Goal: Find specific page/section: Find specific page/section

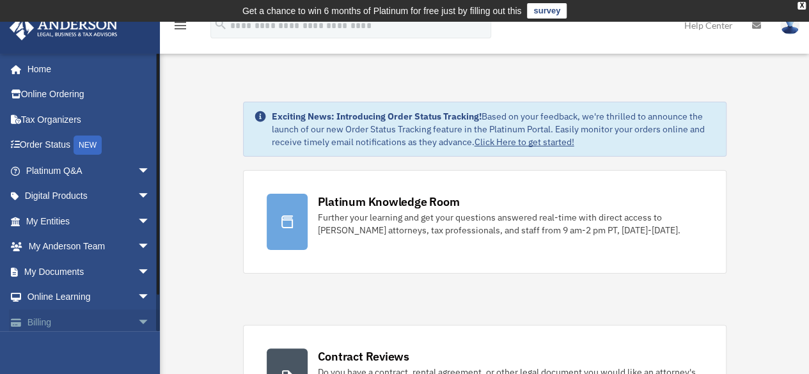
click at [75, 317] on link "Billing arrow_drop_down" at bounding box center [89, 323] width 161 height 26
click at [138, 321] on span "arrow_drop_down" at bounding box center [151, 323] width 26 height 26
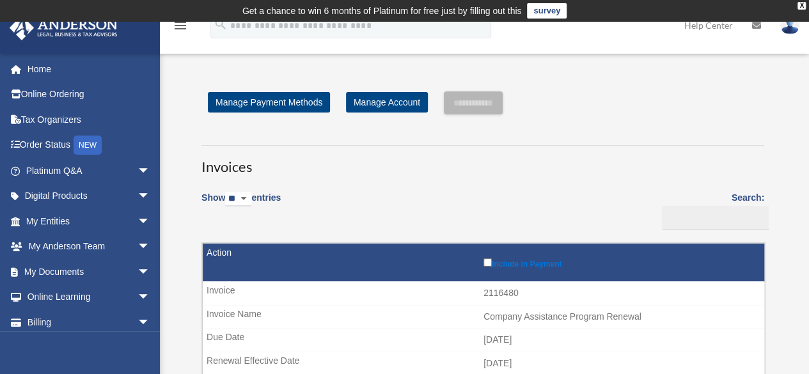
scroll to position [328, 0]
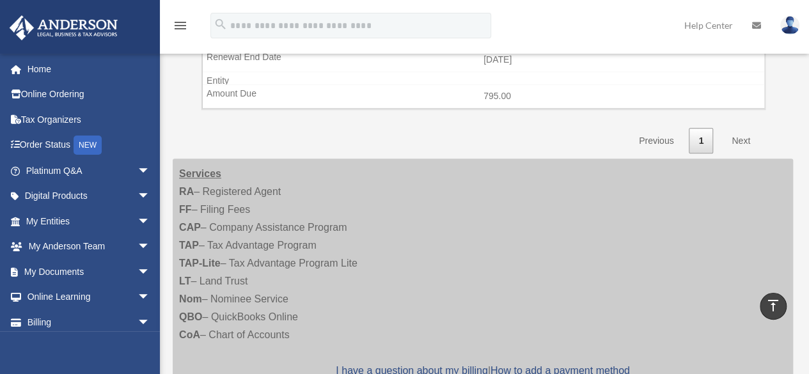
click at [746, 134] on link "Next" at bounding box center [741, 141] width 38 height 26
click at [743, 141] on link "Next" at bounding box center [741, 141] width 38 height 26
click at [740, 138] on link "Next" at bounding box center [741, 141] width 38 height 26
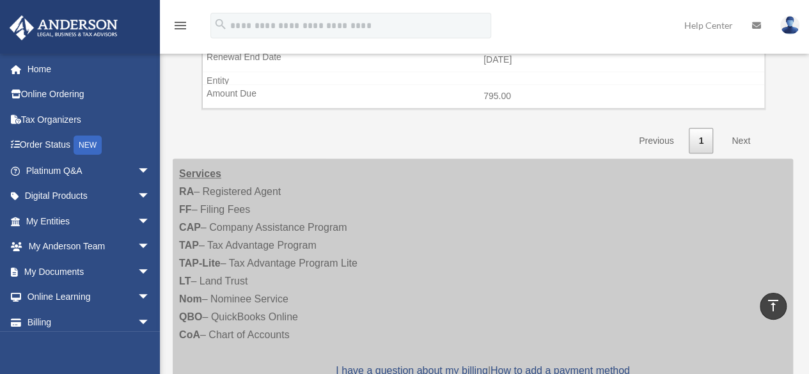
click at [740, 138] on link "Next" at bounding box center [741, 141] width 38 height 26
drag, startPoint x: 740, startPoint y: 138, endPoint x: 816, endPoint y: 49, distance: 118.0
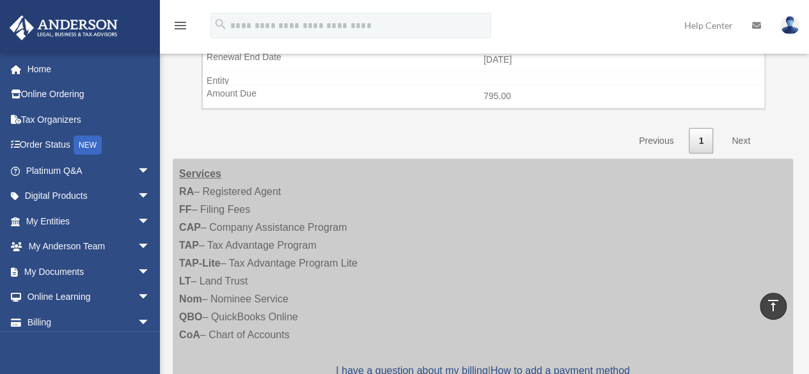
click at [809, 49] on html "X Get a chance to win 6 months of Platinum for free just by filling out this su…" at bounding box center [404, 191] width 809 height 1038
